Goal: Task Accomplishment & Management: Manage account settings

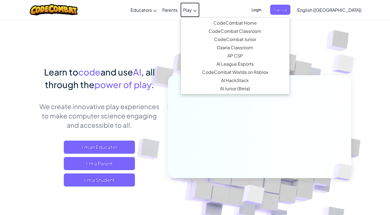
click at [192, 10] on span "Play" at bounding box center [187, 10] width 9 height 6
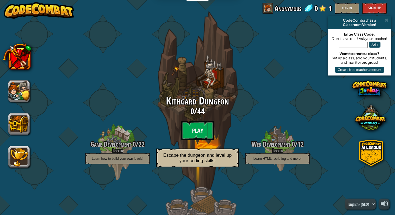
click at [198, 135] on btn "Play" at bounding box center [197, 131] width 33 height 20
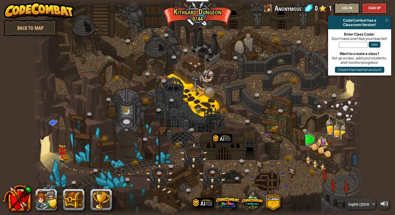
click at [23, 25] on link "Back to Map" at bounding box center [30, 28] width 53 height 16
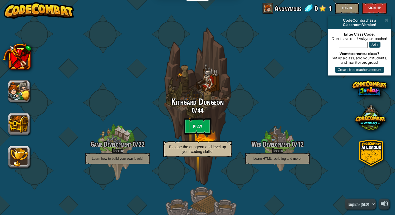
click at [344, 12] on button "Log In" at bounding box center [346, 8] width 25 height 11
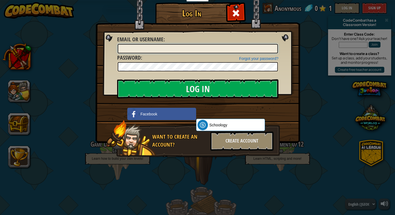
click at [243, 49] on input "Email or Username :" at bounding box center [198, 48] width 160 height 9
type input "jciyjunqi"
click at [117, 79] on input "Log In" at bounding box center [197, 88] width 161 height 19
